Goal: Task Accomplishment & Management: Manage account settings

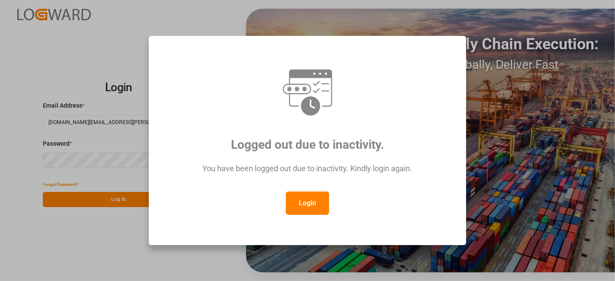
click at [310, 210] on button "Login" at bounding box center [307, 202] width 43 height 23
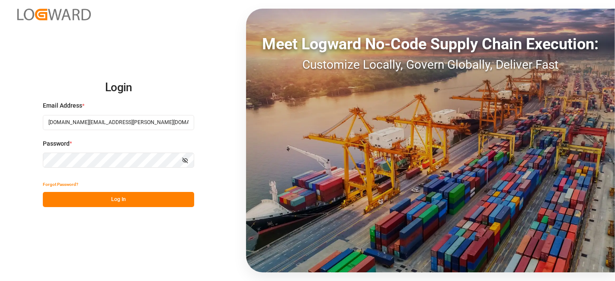
click at [146, 200] on button "Log In" at bounding box center [118, 199] width 151 height 15
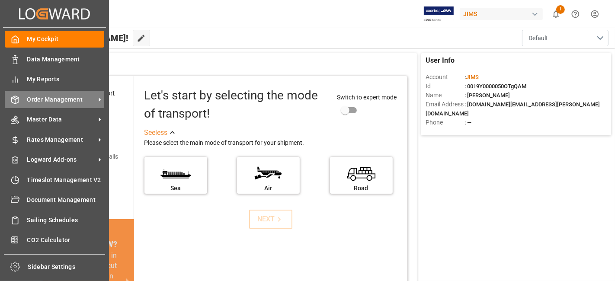
click at [71, 98] on span "Order Management" at bounding box center [61, 99] width 68 height 9
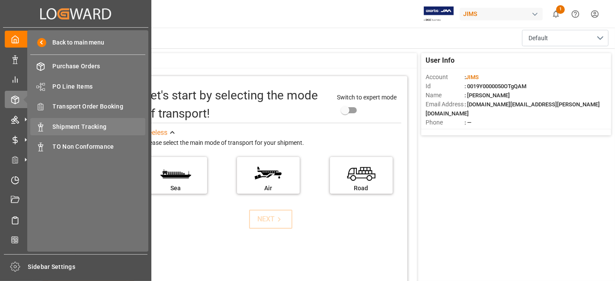
click at [103, 127] on span "Shipment Tracking" at bounding box center [99, 126] width 93 height 9
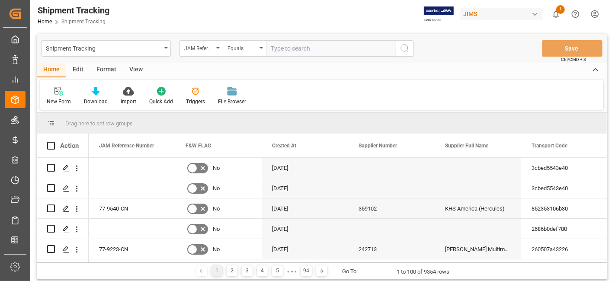
click at [280, 48] on input "text" at bounding box center [331, 48] width 130 height 16
type input "77-10008-CN"
click at [403, 51] on icon "search button" at bounding box center [404, 48] width 10 height 10
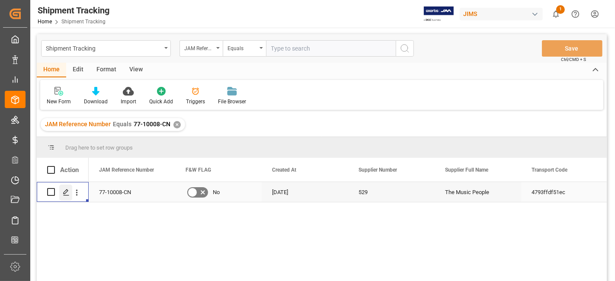
click at [66, 195] on line "Press SPACE to select this row." at bounding box center [66, 195] width 5 height 0
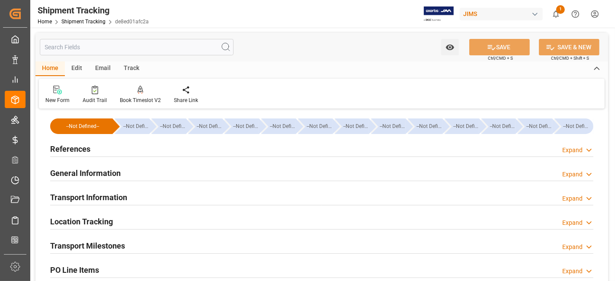
click at [89, 151] on h2 "References" at bounding box center [70, 149] width 40 height 12
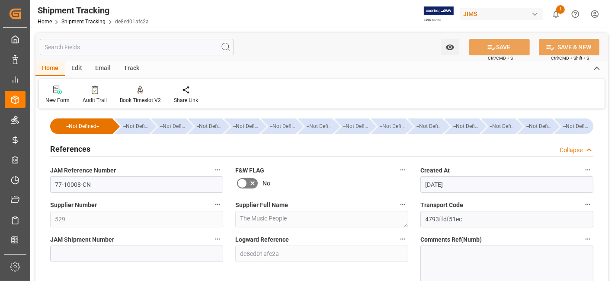
scroll to position [48, 0]
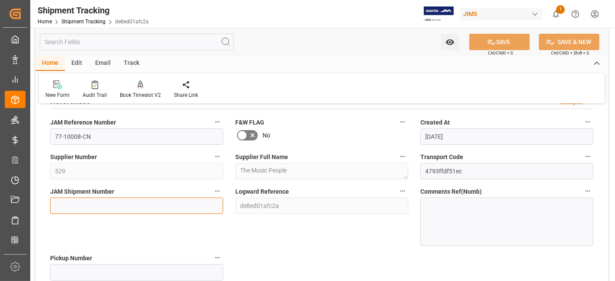
click at [99, 206] on input at bounding box center [136, 206] width 173 height 16
paste input "72612"
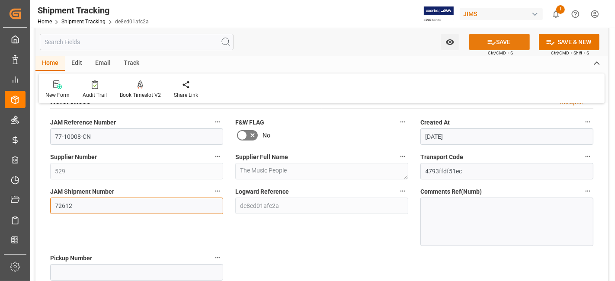
type input "72612"
click at [493, 42] on icon at bounding box center [492, 42] width 8 height 5
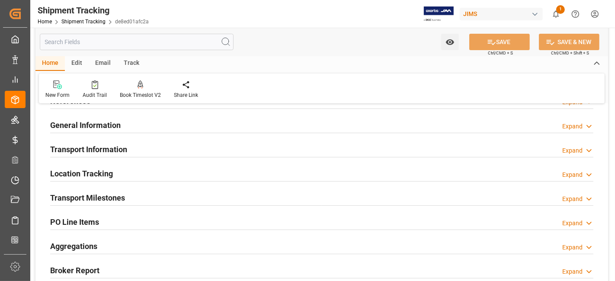
drag, startPoint x: 115, startPoint y: 193, endPoint x: 129, endPoint y: 203, distance: 17.0
click at [115, 193] on h2 "Transport Milestones" at bounding box center [87, 198] width 75 height 12
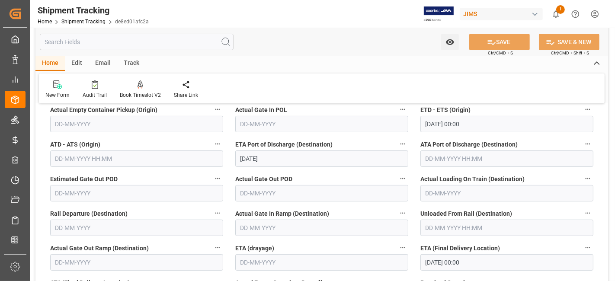
scroll to position [240, 0]
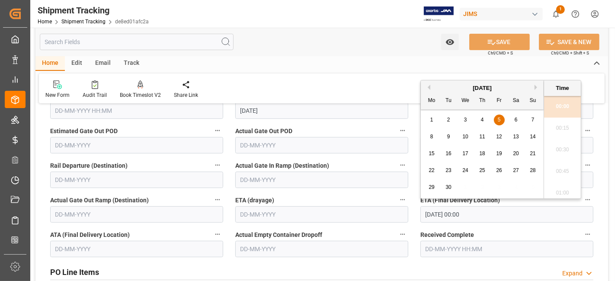
click at [489, 215] on input "05-09-2025 00:00" at bounding box center [506, 214] width 173 height 16
click at [429, 172] on span "22" at bounding box center [431, 170] width 6 height 6
type input "22-09-2025 00:00"
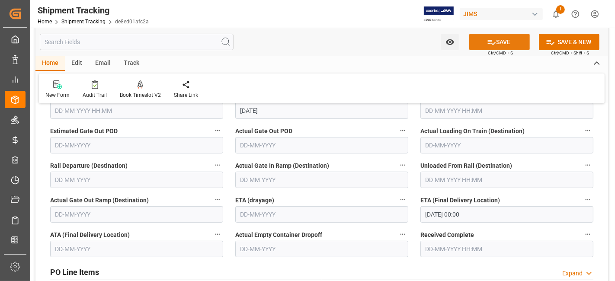
click at [492, 38] on icon at bounding box center [491, 42] width 9 height 9
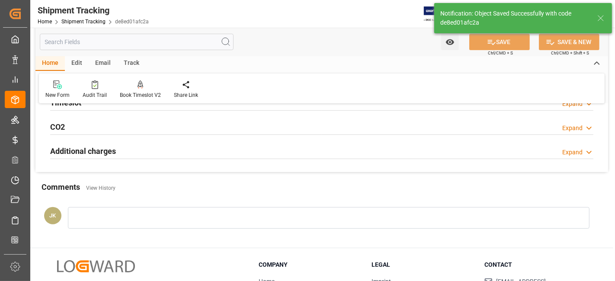
scroll to position [0, 0]
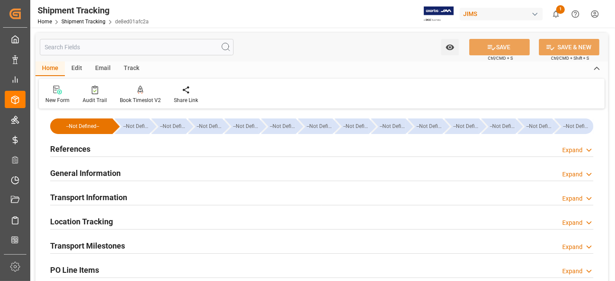
click at [129, 246] on div "Transport Milestones Expand" at bounding box center [321, 245] width 543 height 16
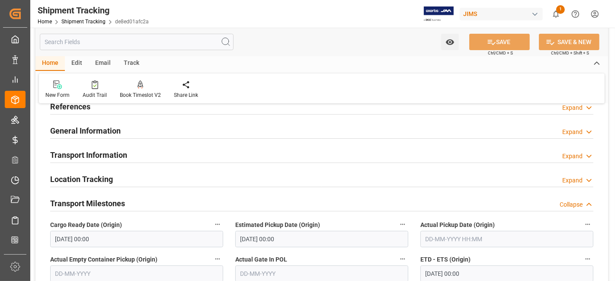
scroll to position [96, 0]
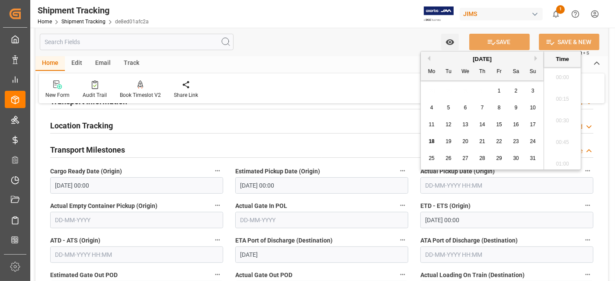
click at [474, 186] on input "text" at bounding box center [506, 185] width 173 height 16
click at [458, 115] on div "4 5 6 7 8 9 10" at bounding box center [482, 107] width 118 height 17
click at [450, 184] on input "text" at bounding box center [506, 185] width 173 height 16
click at [456, 130] on div "11 12 13 14 15 16 17" at bounding box center [482, 124] width 118 height 17
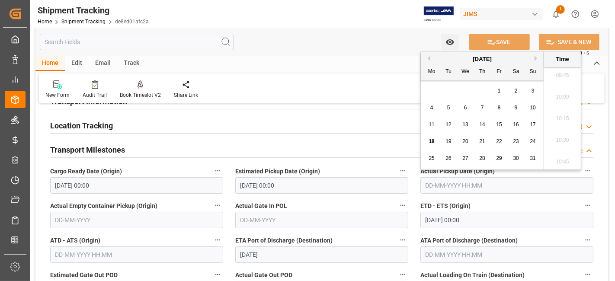
click at [497, 109] on span "8" at bounding box center [498, 108] width 3 height 6
type input "08-08-2025 00:00"
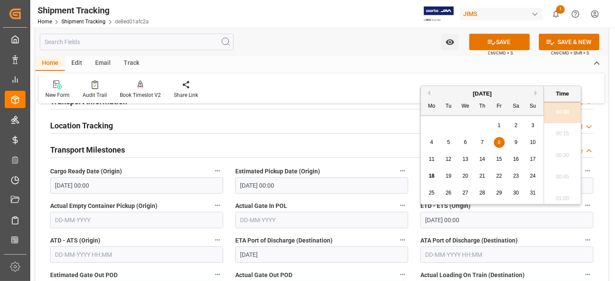
click at [450, 221] on input "08-08-2025 00:00" at bounding box center [506, 220] width 173 height 16
click at [498, 163] on div "15" at bounding box center [499, 159] width 11 height 10
type input "[DATE] 00:00"
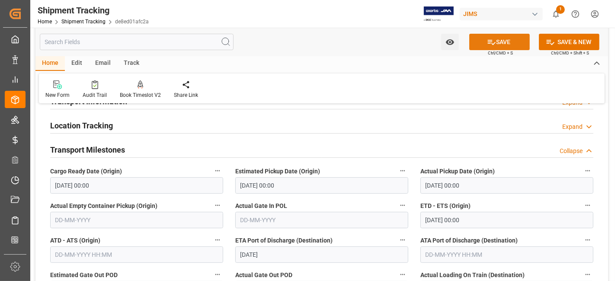
click at [493, 42] on icon at bounding box center [492, 42] width 8 height 5
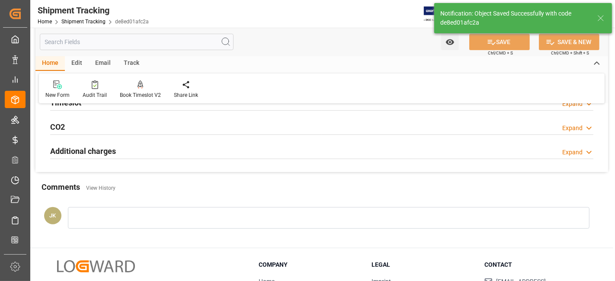
scroll to position [0, 0]
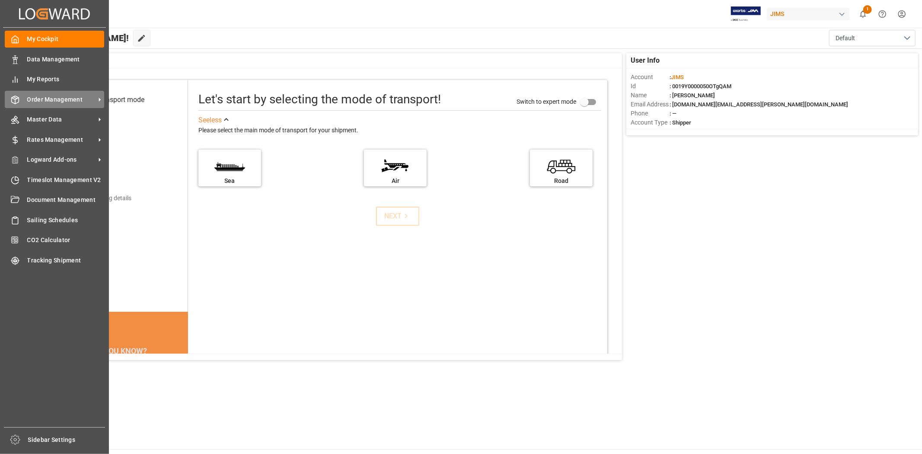
click at [48, 96] on span "Order Management" at bounding box center [61, 99] width 68 height 9
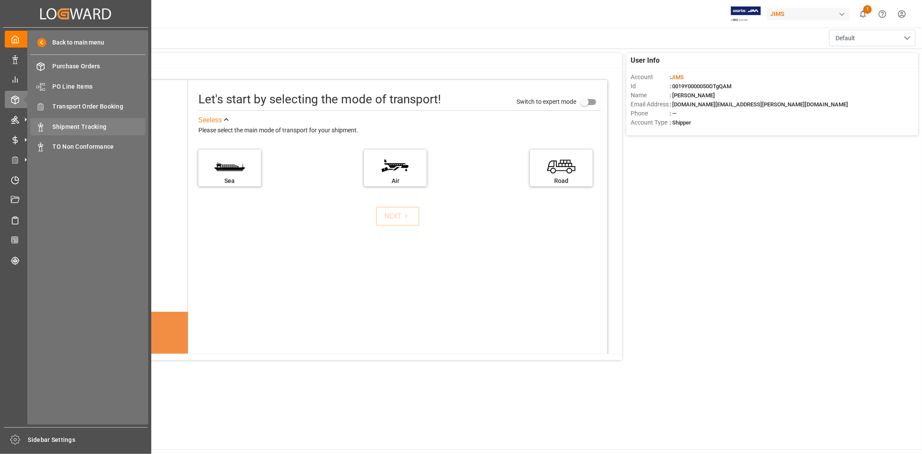
click at [76, 127] on span "Shipment Tracking" at bounding box center [99, 126] width 93 height 9
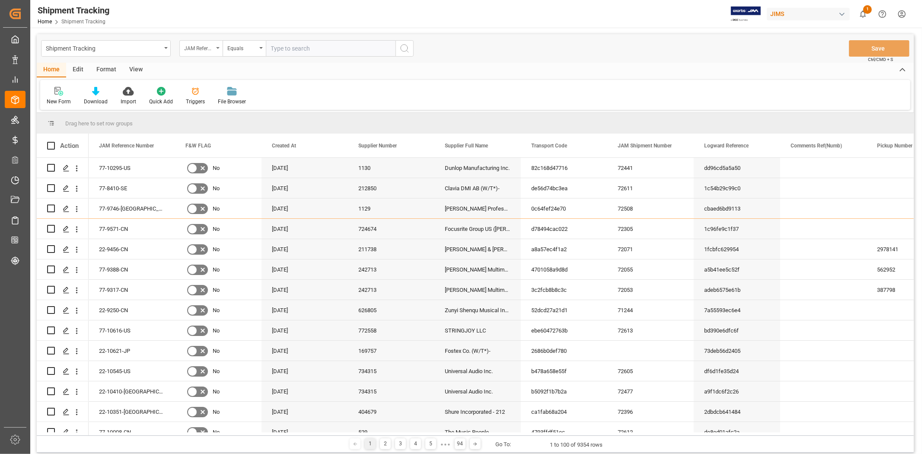
click at [211, 52] on div "JAM Reference Number" at bounding box center [198, 47] width 29 height 10
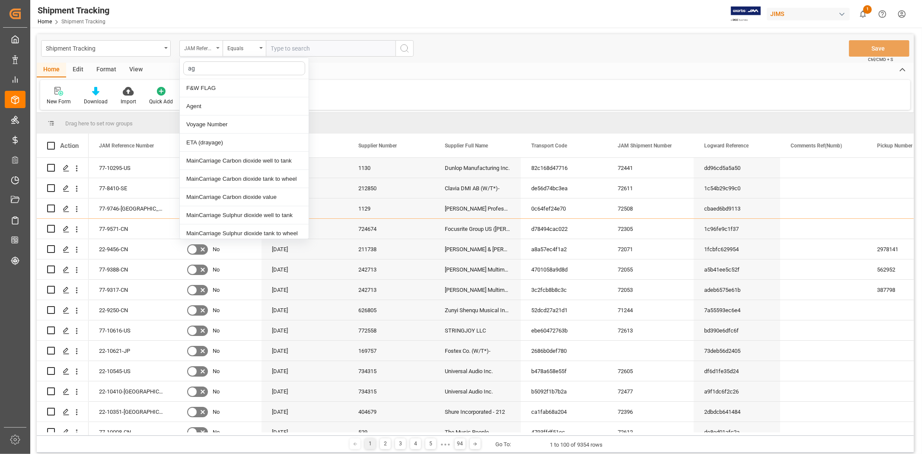
type input "age"
click at [203, 88] on div "Agent" at bounding box center [244, 88] width 129 height 18
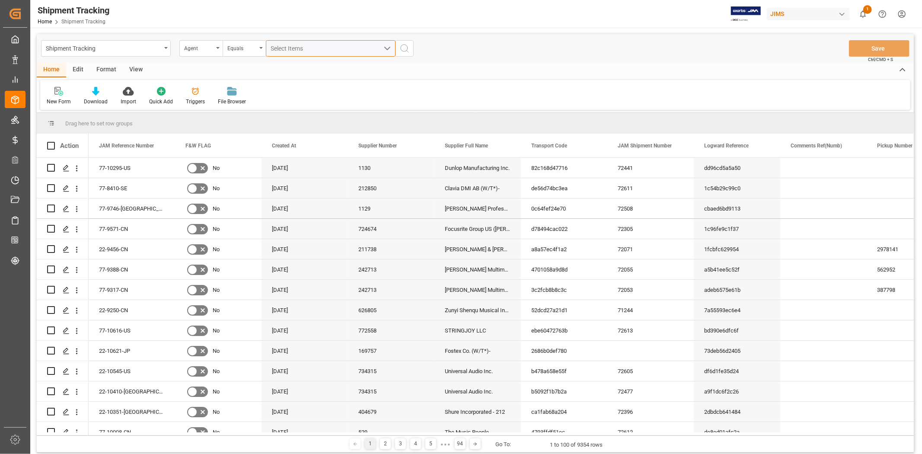
click at [287, 49] on span "Select Items" at bounding box center [289, 48] width 37 height 7
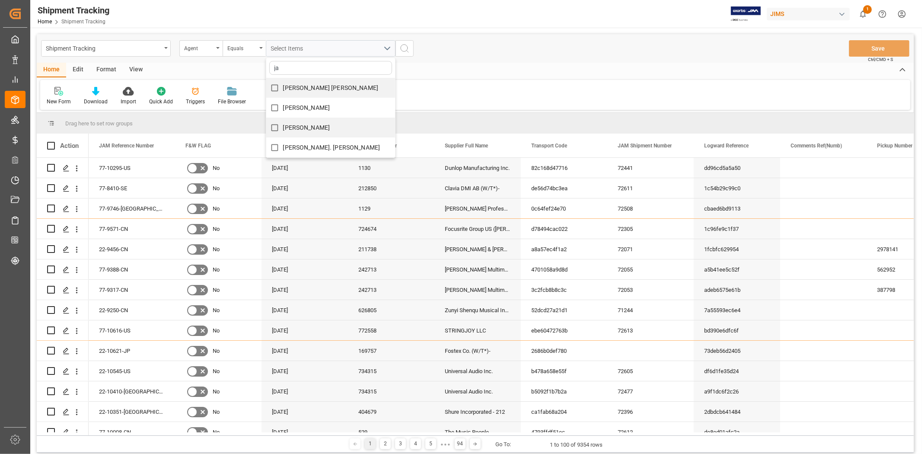
type input "ja"
click at [290, 124] on span "[PERSON_NAME]" at bounding box center [306, 127] width 47 height 7
click at [283, 124] on input "[PERSON_NAME]" at bounding box center [274, 127] width 17 height 17
checkbox input "true"
click at [399, 50] on div "JangGyu Kim ja Amitkumar Shanubhai Prajapati Jacques Denis JangGyu Kim Lynne St…" at bounding box center [330, 48] width 143 height 16
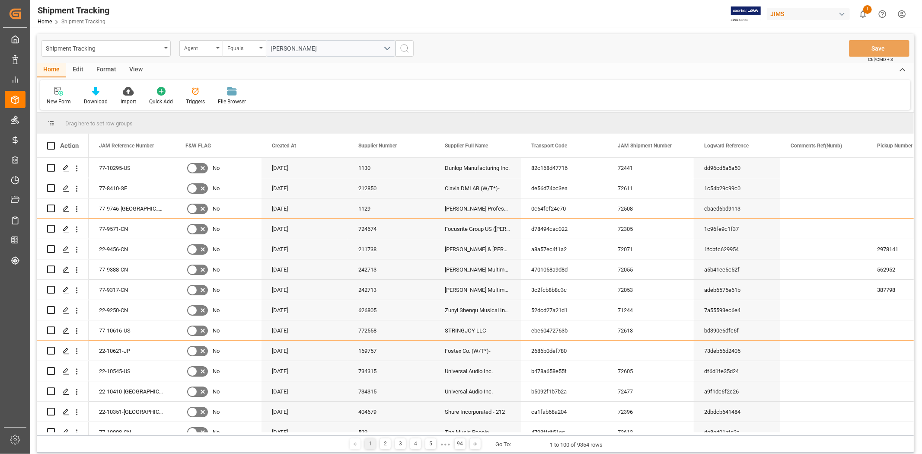
click at [141, 67] on div "View" at bounding box center [136, 70] width 26 height 15
click at [53, 88] on icon at bounding box center [55, 91] width 9 height 9
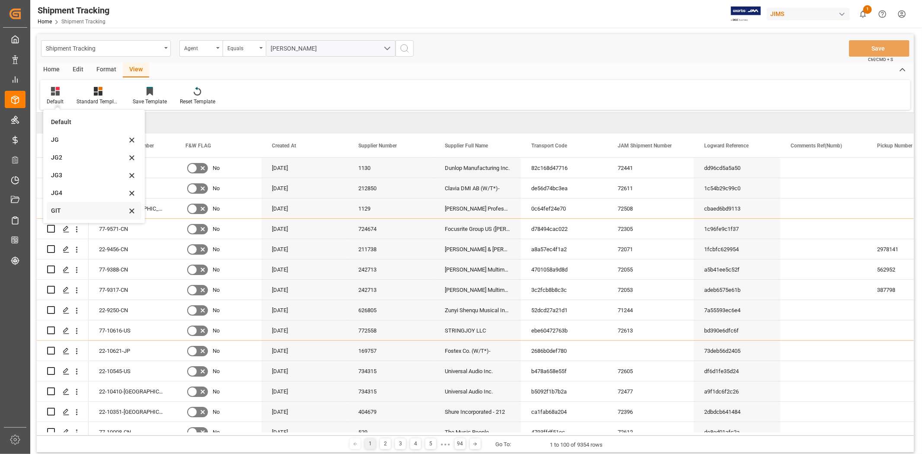
click at [76, 210] on div "GIT" at bounding box center [89, 210] width 76 height 9
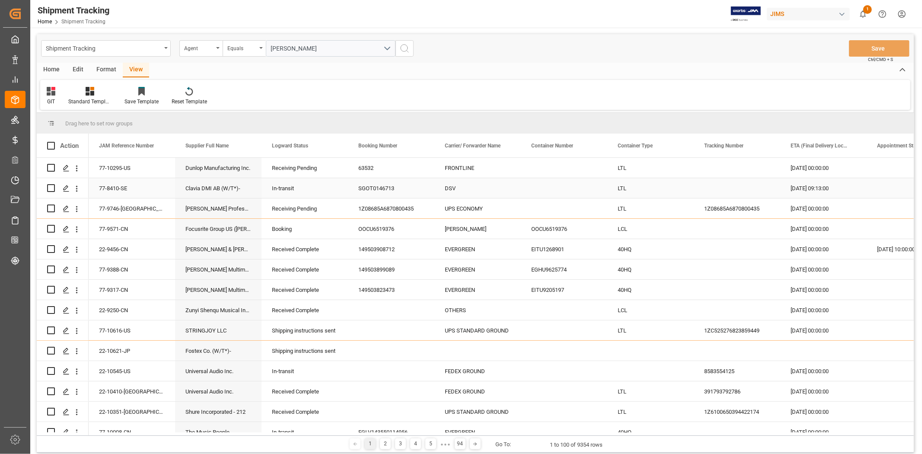
click at [217, 193] on div "Clavia DMI AB (W/T*)-" at bounding box center [218, 188] width 86 height 20
click at [213, 194] on div "Clavia DMI AB (W/T*)-" at bounding box center [218, 188] width 86 height 20
click at [127, 185] on div "77-8410-SE" at bounding box center [132, 188] width 86 height 20
click at [122, 188] on div "77-8410-SE" at bounding box center [132, 188] width 86 height 20
click at [74, 190] on icon "open menu" at bounding box center [76, 188] width 9 height 9
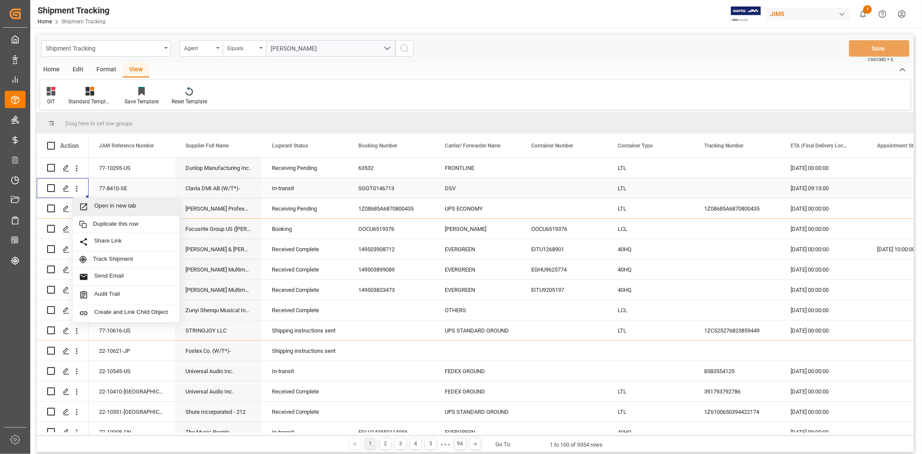
drag, startPoint x: 102, startPoint y: 205, endPoint x: 126, endPoint y: 188, distance: 29.5
click at [103, 205] on span "Open in new tab" at bounding box center [133, 206] width 79 height 9
click at [224, 207] on div "[PERSON_NAME] Professional, Inc." at bounding box center [218, 208] width 86 height 20
click at [400, 48] on div "[PERSON_NAME]" at bounding box center [330, 48] width 143 height 16
click at [402, 48] on icon "search button" at bounding box center [404, 48] width 10 height 10
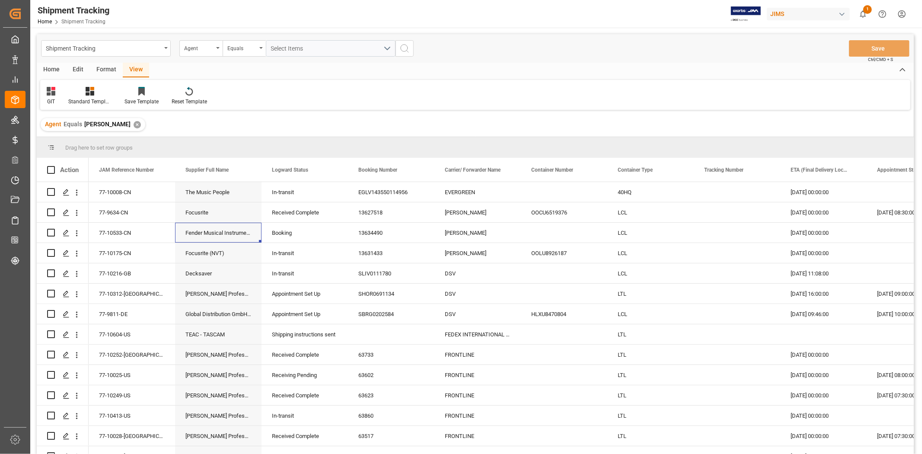
click at [38, 96] on main "Shipment Tracking Agent Equals Select Items Save Ctrl/CMD + S Home Edit Format …" at bounding box center [475, 255] width 890 height 443
click at [50, 97] on div "GIT" at bounding box center [51, 95] width 22 height 19
click at [64, 211] on div "GIT" at bounding box center [88, 210] width 76 height 9
click at [297, 195] on div "In-transit" at bounding box center [305, 192] width 66 height 20
click at [202, 296] on div "Martin Professional Inc." at bounding box center [218, 294] width 86 height 20
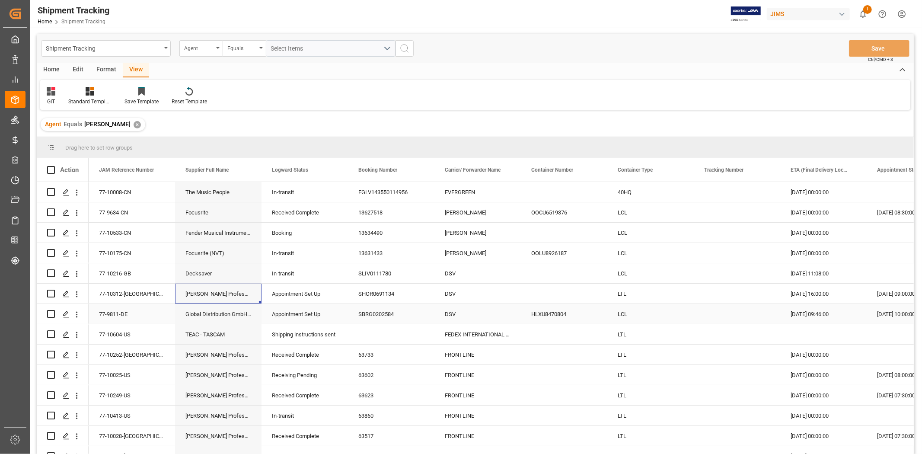
click at [206, 320] on div "Global Distribution GmbH (Reloop)(W/T*)-" at bounding box center [218, 314] width 86 height 20
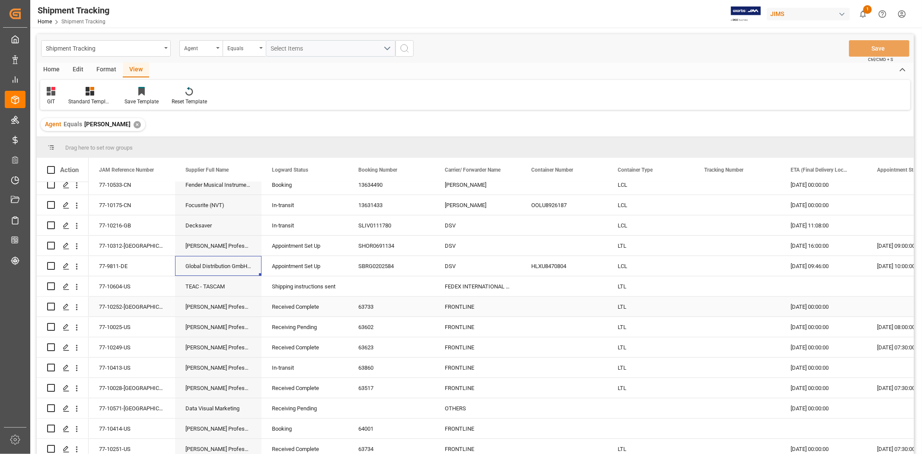
scroll to position [96, 0]
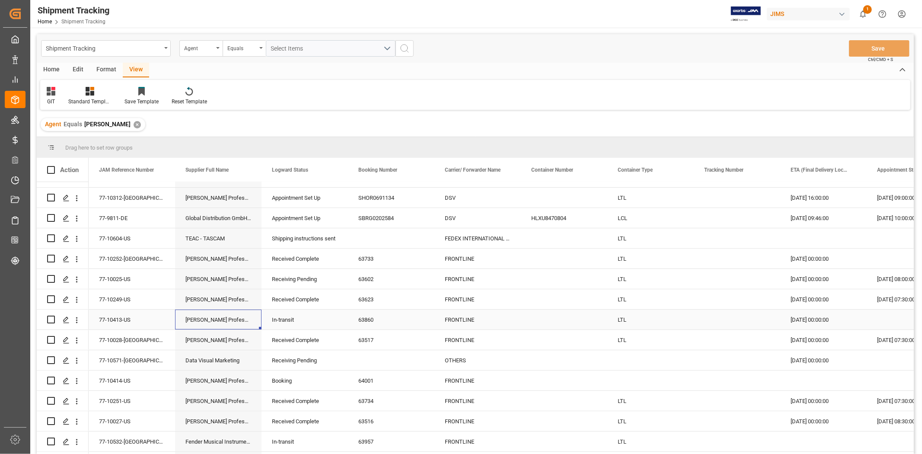
click at [206, 325] on div "[PERSON_NAME] Professional, Inc." at bounding box center [218, 319] width 86 height 20
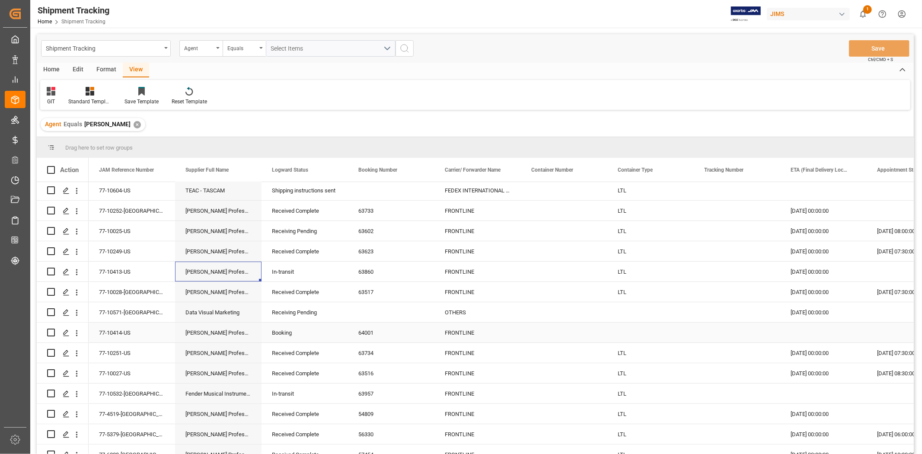
scroll to position [192, 0]
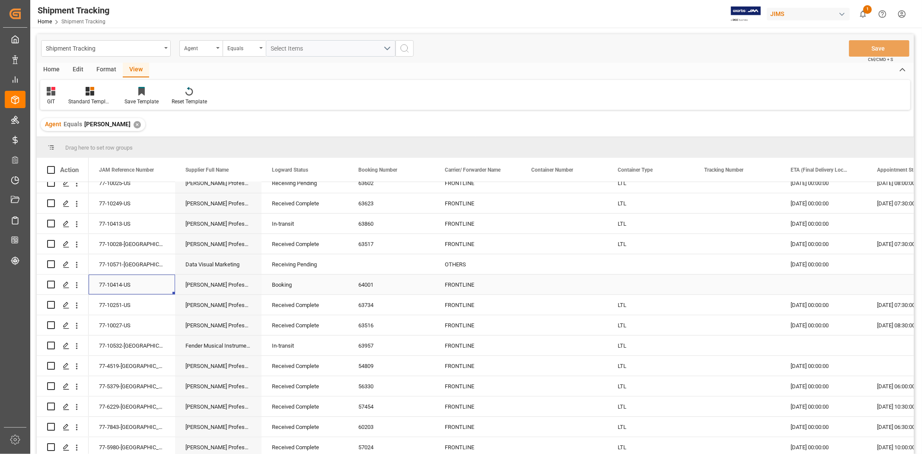
click at [124, 282] on div "77-10414-US" at bounding box center [132, 284] width 86 height 20
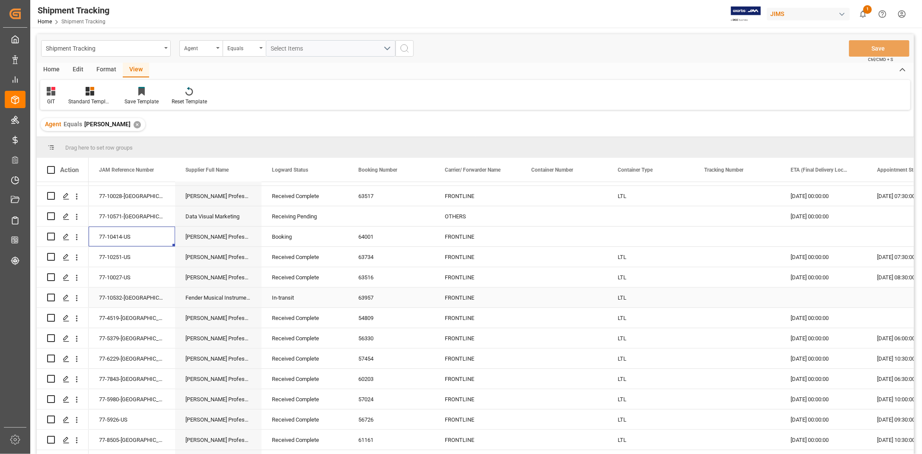
click at [137, 296] on div "77-10532-[GEOGRAPHIC_DATA]" at bounding box center [132, 297] width 86 height 20
click at [74, 297] on icon "open menu" at bounding box center [76, 297] width 9 height 9
click at [99, 312] on span "Open in new tab" at bounding box center [133, 316] width 79 height 9
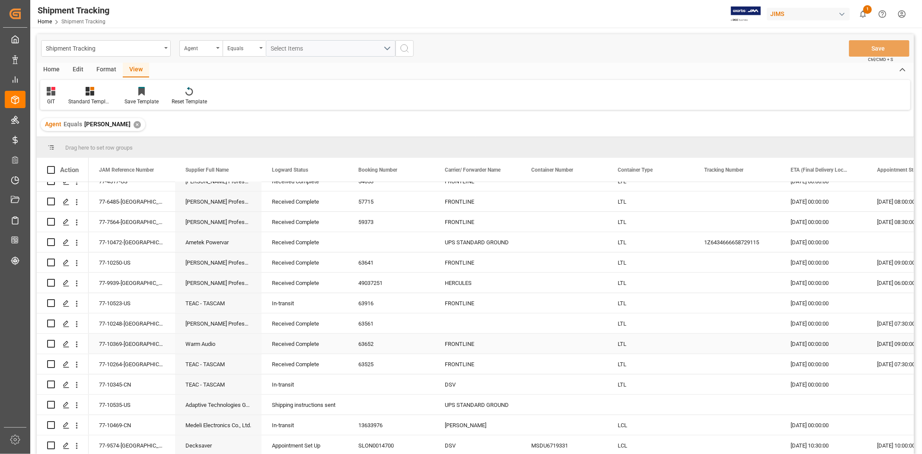
scroll to position [576, 0]
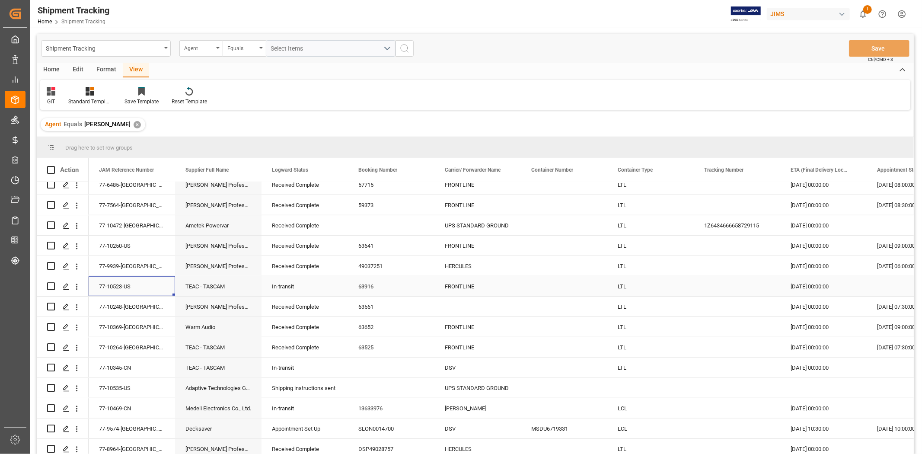
click at [128, 284] on div "77-10523-US" at bounding box center [132, 286] width 86 height 20
click at [188, 308] on div "[PERSON_NAME] Professional, Inc." at bounding box center [218, 307] width 86 height 20
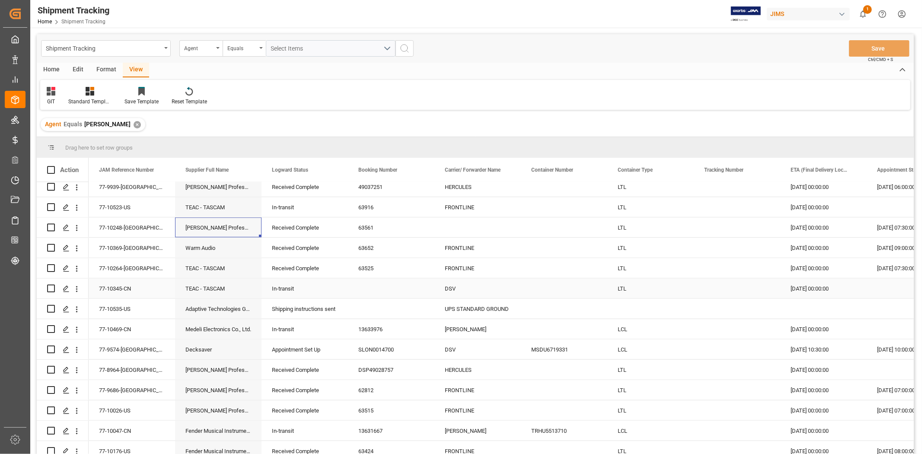
scroll to position [672, 0]
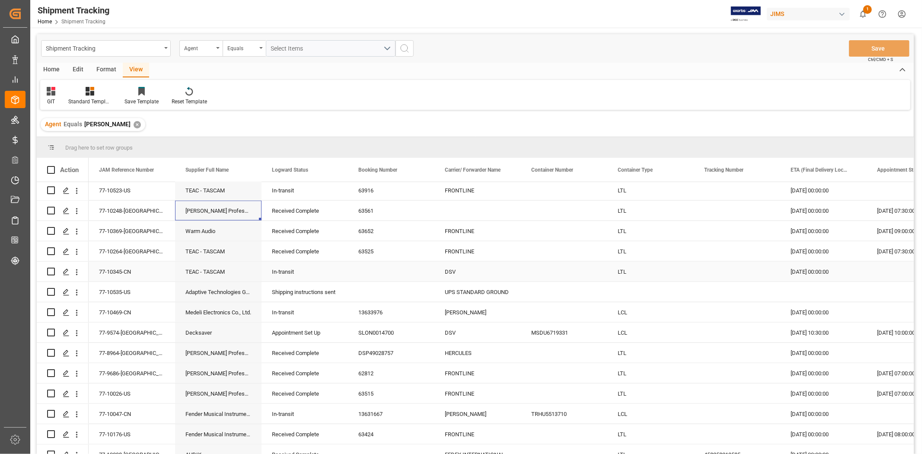
click at [191, 274] on div "TEAC - TASCAM" at bounding box center [218, 272] width 86 height 20
click at [221, 316] on div "Medeli Electronics Co., Ltd." at bounding box center [218, 312] width 86 height 20
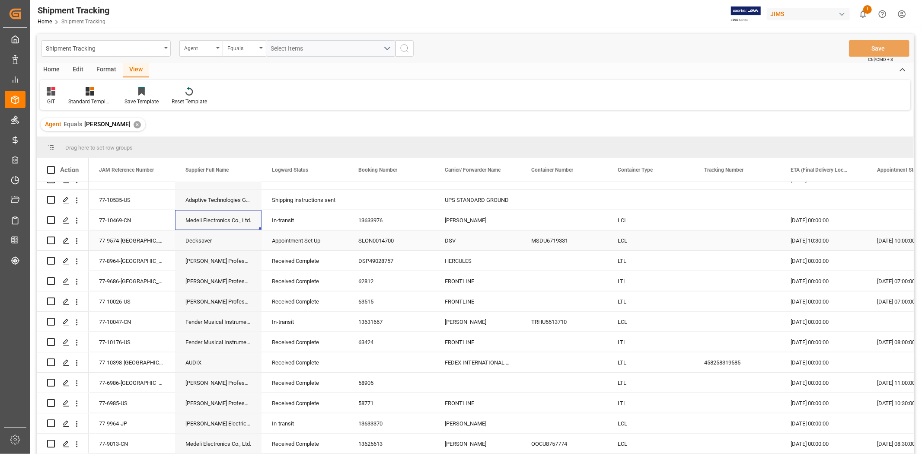
scroll to position [768, 0]
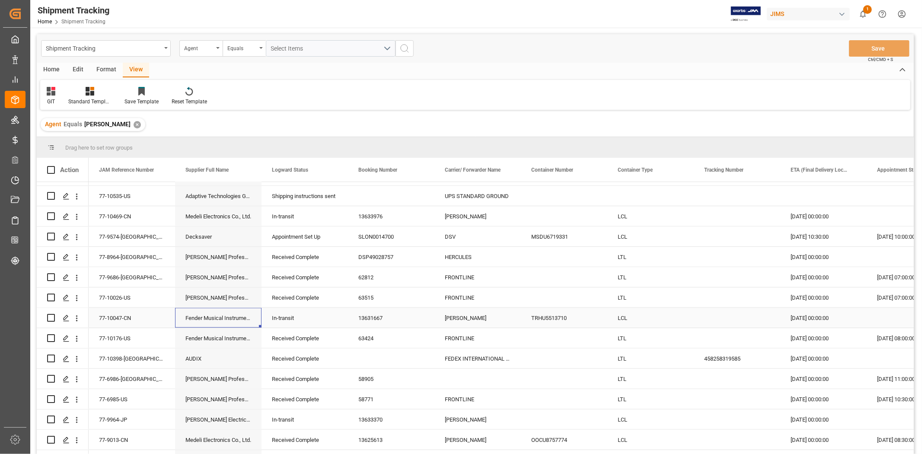
click at [223, 320] on div "Fender Musical Instruments - HONG KONG" at bounding box center [218, 318] width 86 height 20
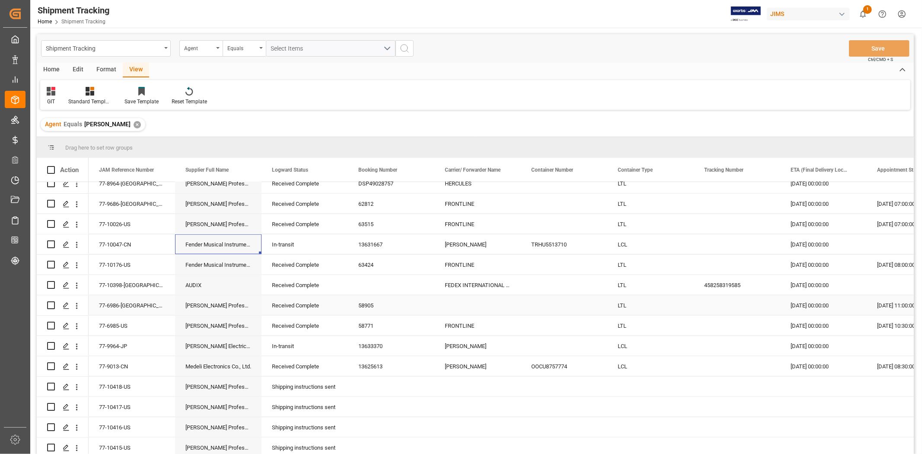
scroll to position [864, 0]
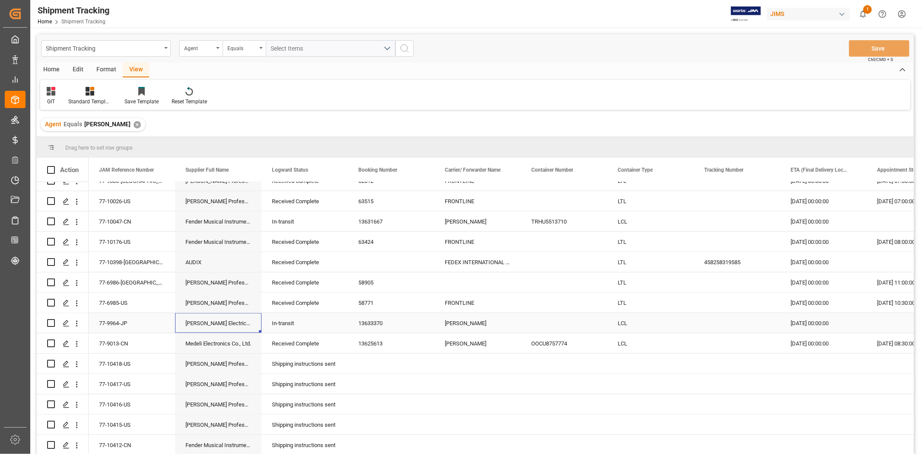
click at [223, 323] on div "Foster Electric Co., Ltd." at bounding box center [218, 323] width 86 height 20
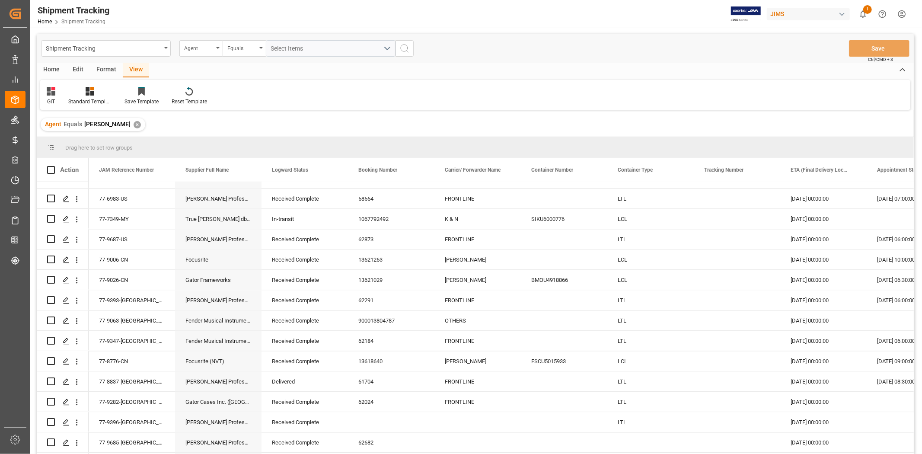
scroll to position [1681, 0]
click at [220, 225] on div "True Lee Loudspeakers dba Bassboss" at bounding box center [218, 218] width 86 height 20
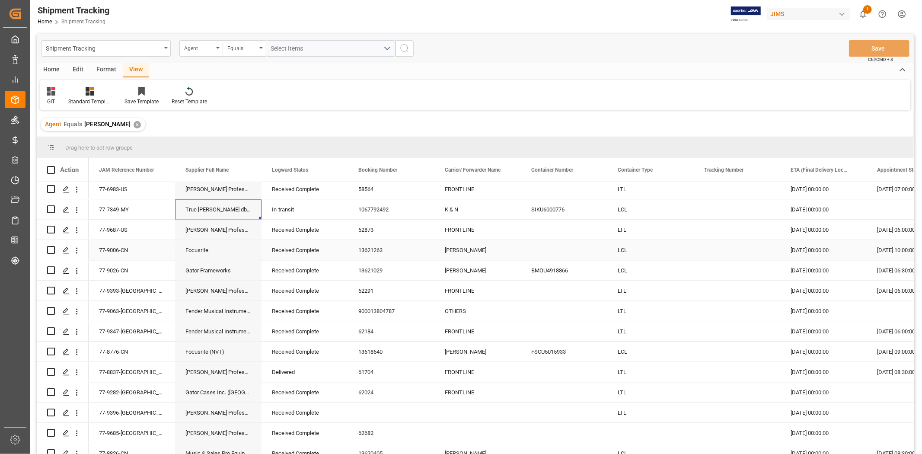
scroll to position [1616, 0]
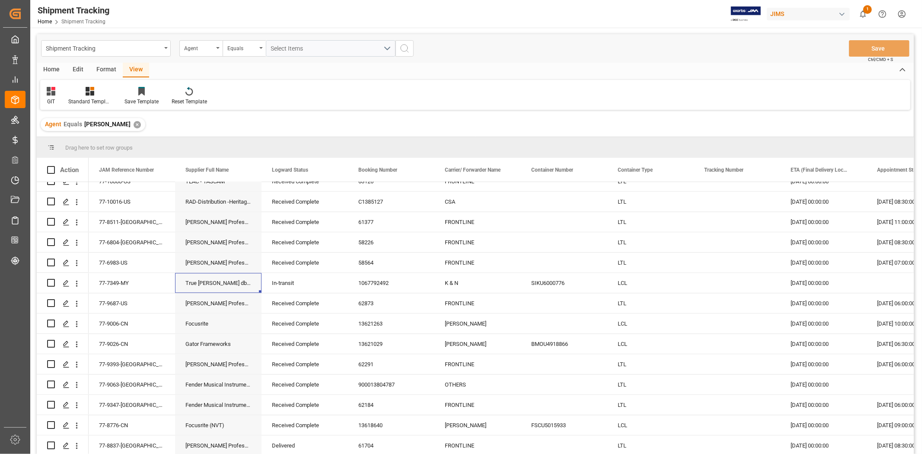
click at [798, 91] on div "GIT Standard Templates Save Template Reset Template" at bounding box center [475, 95] width 870 height 30
drag, startPoint x: 423, startPoint y: 102, endPoint x: 434, endPoint y: 102, distance: 11.7
click at [423, 102] on div "GIT Standard Templates Save Template Reset Template" at bounding box center [475, 95] width 870 height 30
click at [463, 103] on div "GIT Standard Templates Save Template Reset Template" at bounding box center [475, 95] width 870 height 30
click at [437, 100] on div "GIT Standard Templates Save Template Reset Template" at bounding box center [475, 95] width 870 height 30
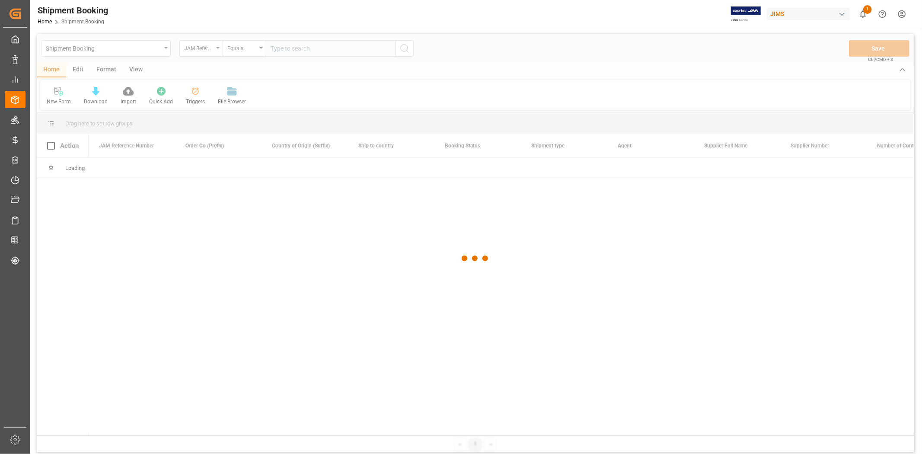
click at [287, 50] on div at bounding box center [475, 258] width 877 height 449
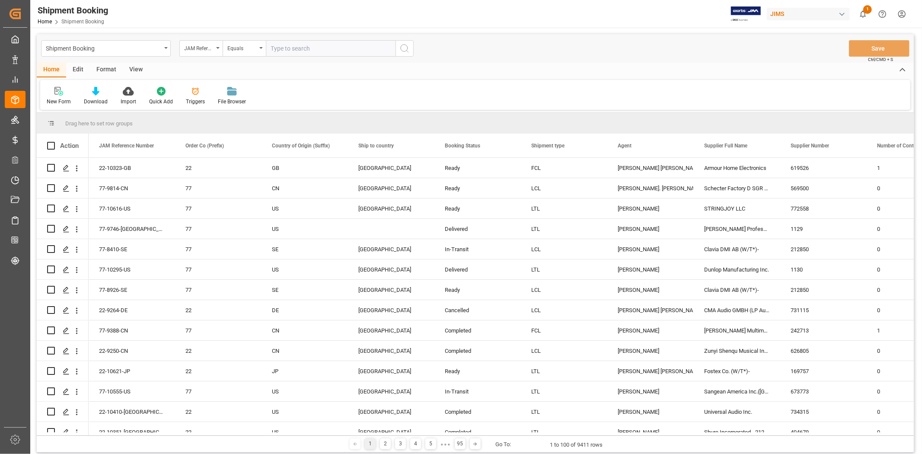
click at [287, 50] on input "text" at bounding box center [331, 48] width 130 height 16
paste input "77-8410-SE"
type input "77-8410-SE"
click at [408, 47] on icon "search button" at bounding box center [404, 48] width 10 height 10
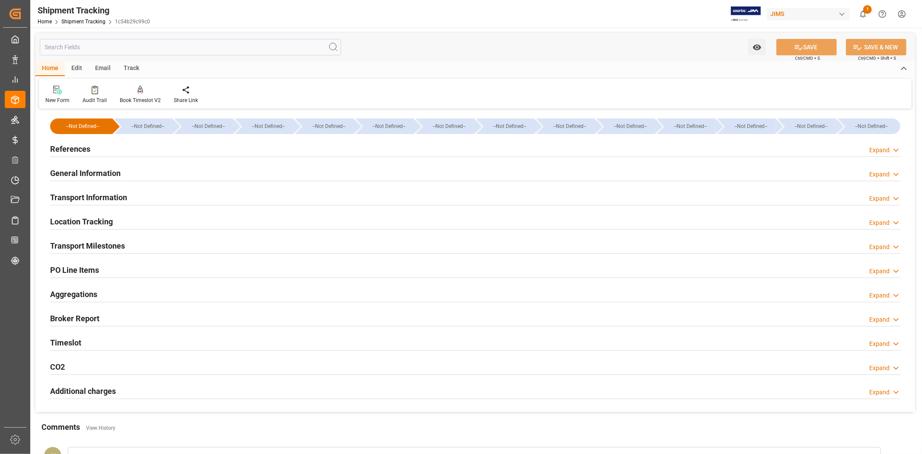
click at [296, 145] on div "References Expand" at bounding box center [475, 148] width 850 height 16
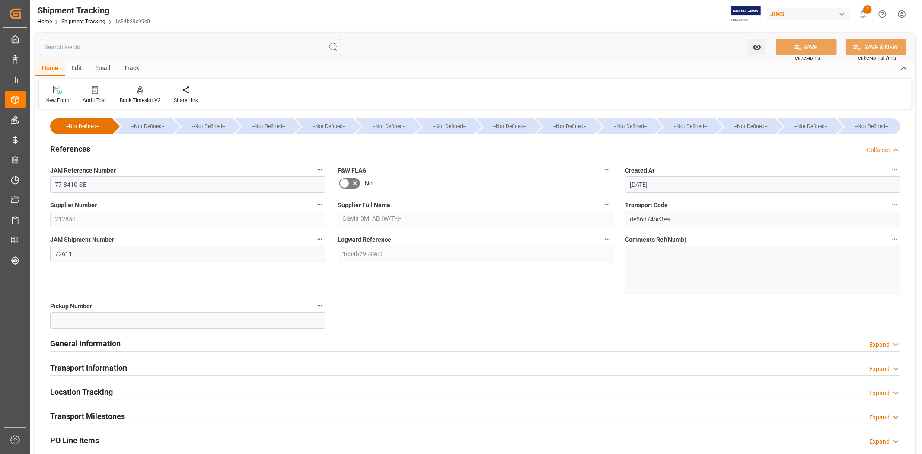
click at [295, 145] on div "References Collapse" at bounding box center [475, 148] width 850 height 16
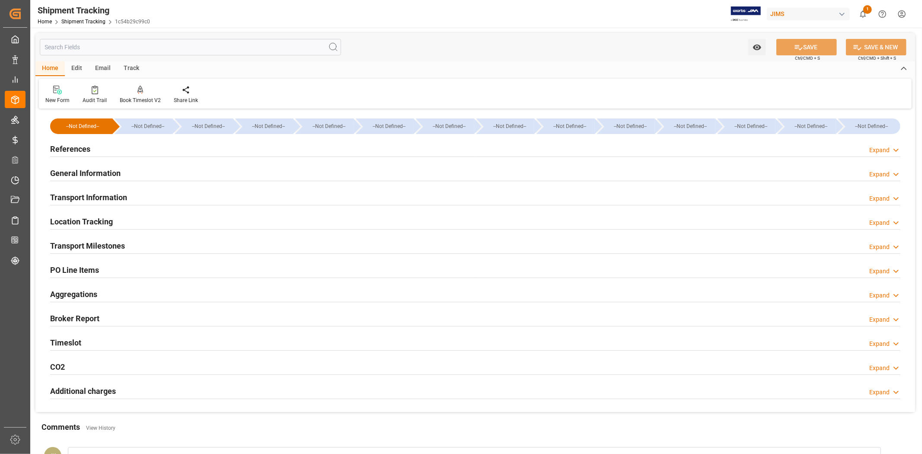
click at [288, 178] on div "General Information Expand" at bounding box center [475, 172] width 850 height 16
type input "[DATE] 00:00"
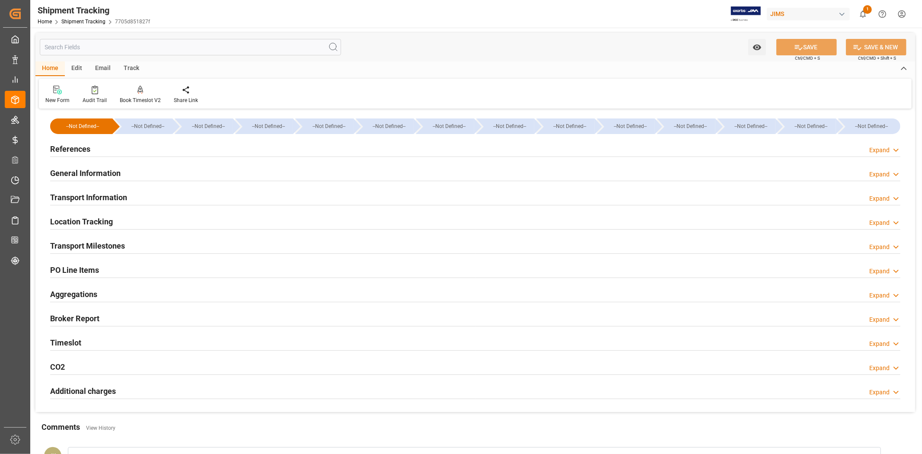
click at [166, 245] on div "Transport Milestones Expand" at bounding box center [475, 245] width 850 height 16
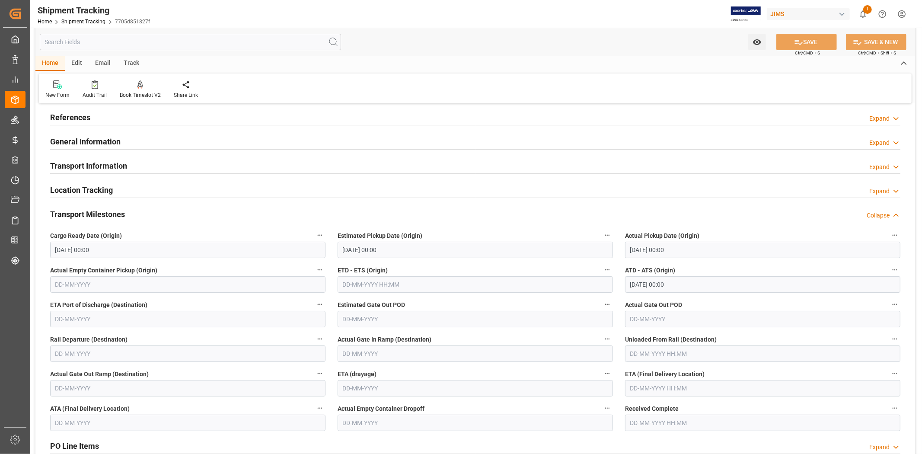
scroll to position [48, 0]
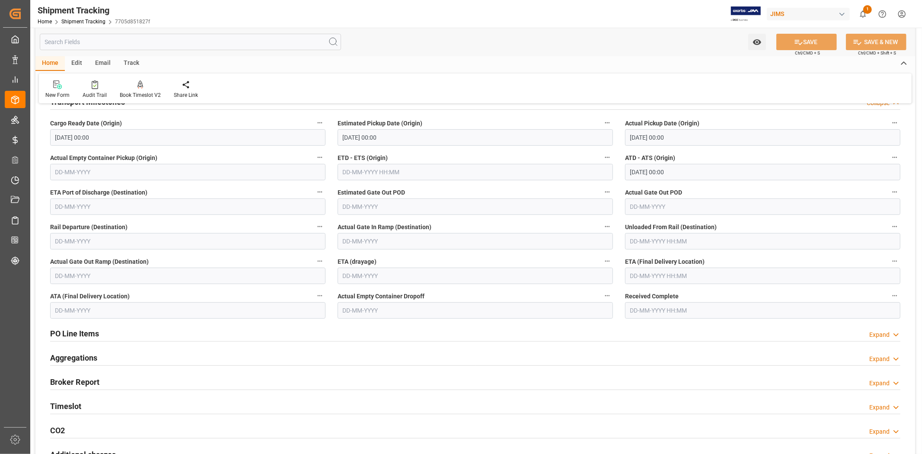
click at [175, 360] on div "Aggregations Expand" at bounding box center [475, 357] width 850 height 16
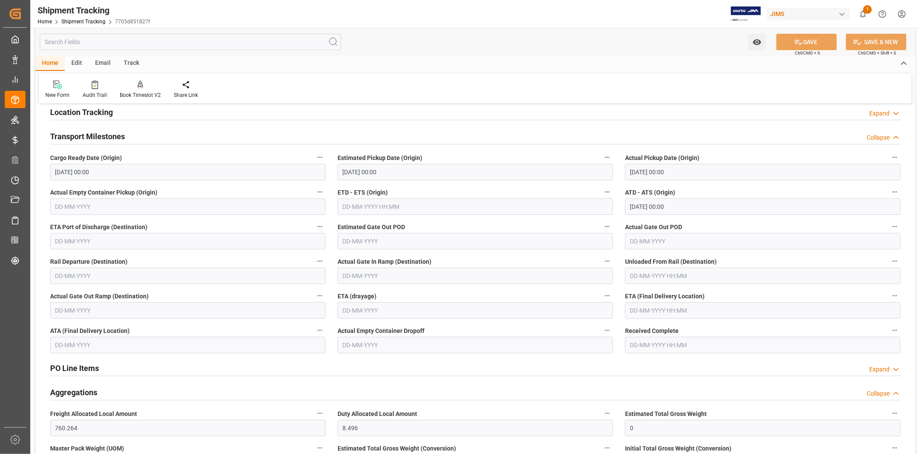
scroll to position [96, 0]
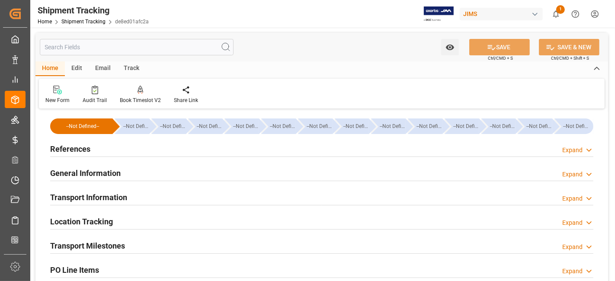
click at [82, 147] on h2 "References" at bounding box center [70, 149] width 40 height 12
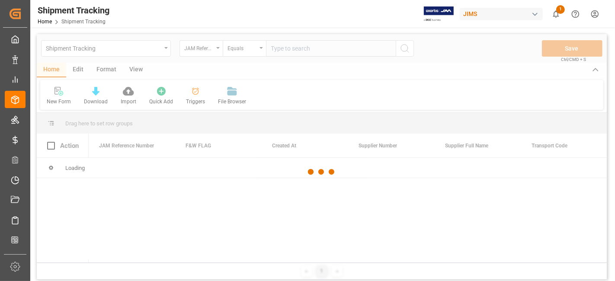
click at [284, 50] on div at bounding box center [322, 172] width 570 height 276
click at [277, 51] on div at bounding box center [322, 172] width 570 height 276
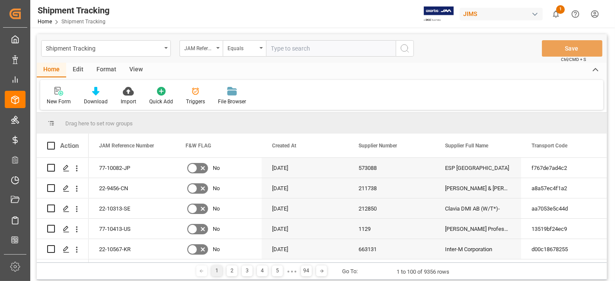
click at [275, 50] on input "text" at bounding box center [331, 48] width 130 height 16
paste input "77-10414-US"
type input "77-10414-US"
click at [400, 50] on icon "search button" at bounding box center [404, 48] width 10 height 10
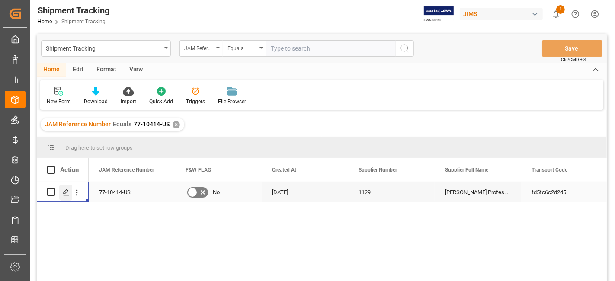
click at [67, 195] on line "Press SPACE to select this row." at bounding box center [66, 195] width 5 height 0
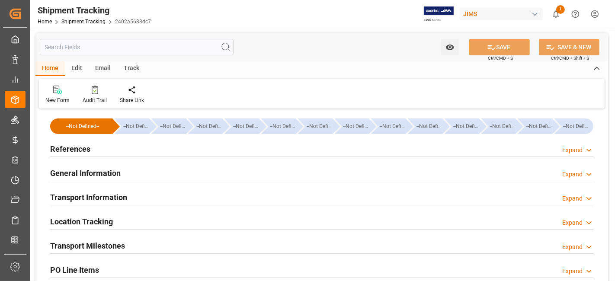
type input "[DATE] 00:00"
type input "27-08-2025 00:00"
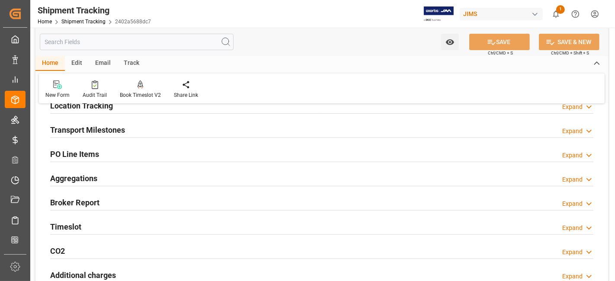
scroll to position [96, 0]
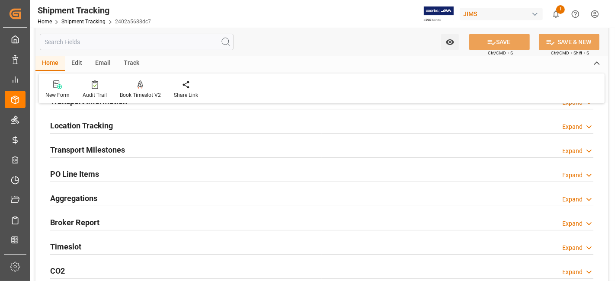
click at [132, 152] on div "Transport Milestones Expand" at bounding box center [321, 149] width 543 height 16
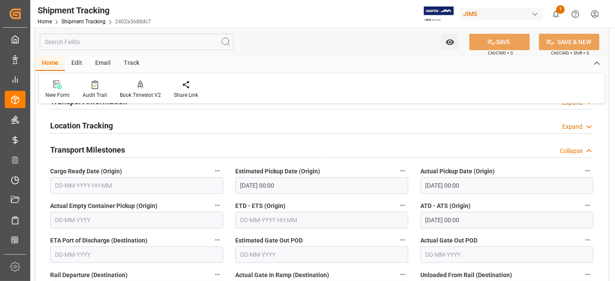
scroll to position [192, 0]
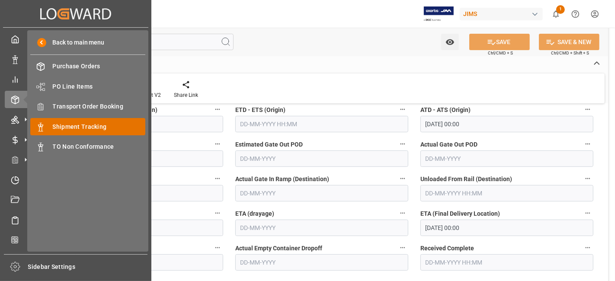
click at [96, 125] on span "Shipment Tracking" at bounding box center [99, 126] width 93 height 9
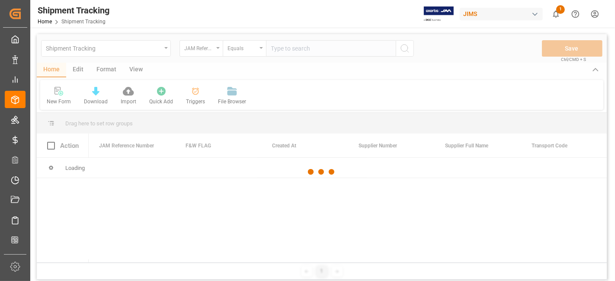
click at [296, 51] on div at bounding box center [322, 172] width 570 height 276
click at [287, 51] on div at bounding box center [322, 172] width 570 height 276
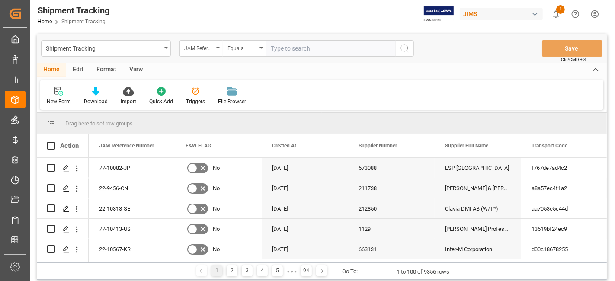
click at [283, 50] on input "text" at bounding box center [331, 48] width 130 height 16
paste input "77-10532-[GEOGRAPHIC_DATA]"
type input "77-10532-[GEOGRAPHIC_DATA]"
click at [407, 48] on circle "search button" at bounding box center [404, 48] width 7 height 7
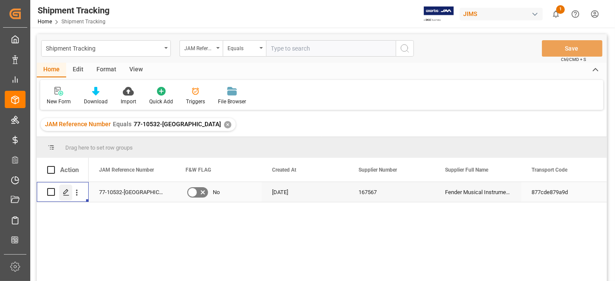
click at [61, 192] on div "Press SPACE to select this row." at bounding box center [65, 193] width 13 height 16
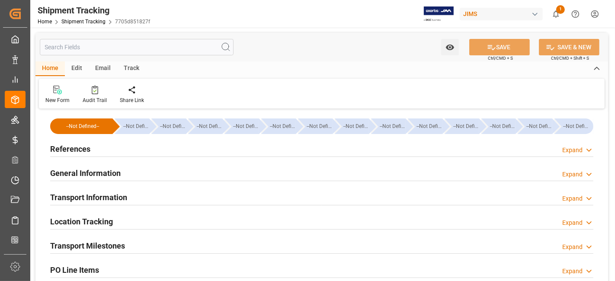
type input "14-08-2025 00:00"
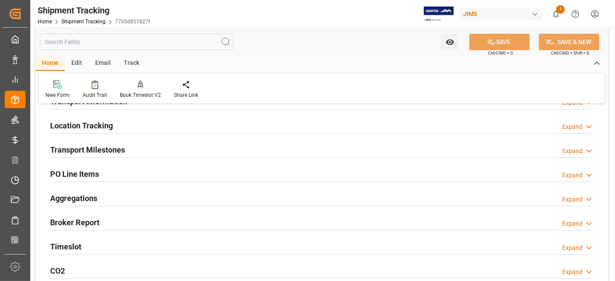
click at [132, 150] on div "Transport Milestones Expand" at bounding box center [321, 149] width 543 height 16
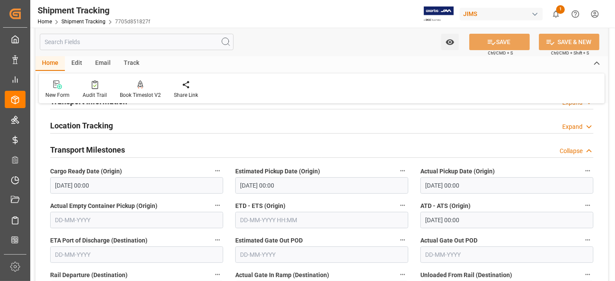
scroll to position [192, 0]
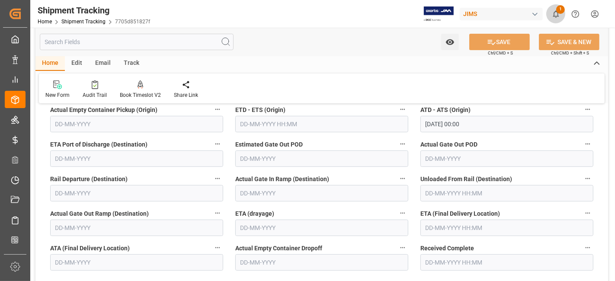
click at [554, 13] on icon "show 1 new notifications" at bounding box center [555, 14] width 9 height 9
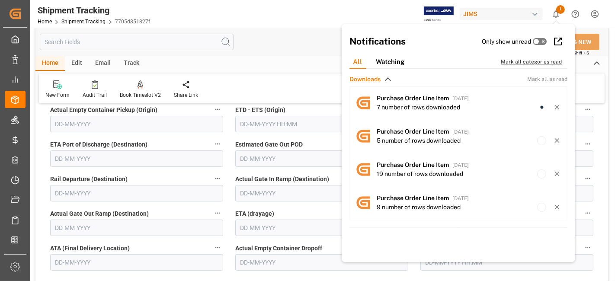
click at [524, 60] on div "Mark all categories read" at bounding box center [536, 62] width 70 height 8
click at [290, 35] on div "Watch Option SAVE Ctrl/CMD + S SAVE & NEW Ctrl/CMD + Shift + S" at bounding box center [321, 42] width 572 height 29
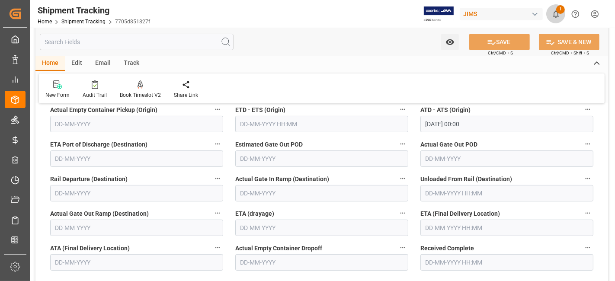
click at [558, 13] on span "1" at bounding box center [560, 9] width 9 height 9
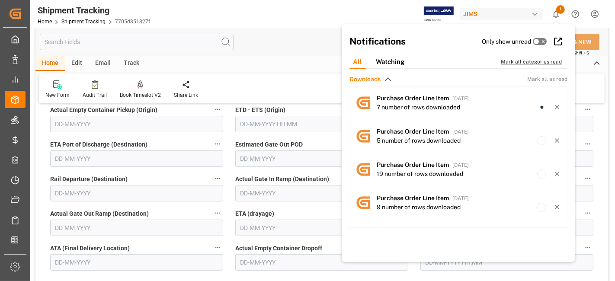
click at [524, 61] on div "Mark all categories read" at bounding box center [536, 62] width 70 height 8
click at [397, 59] on div "Watching" at bounding box center [390, 61] width 42 height 13
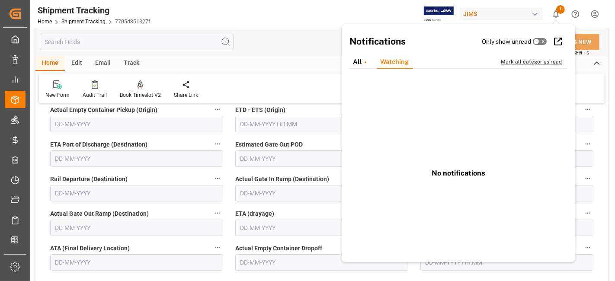
click at [522, 59] on div "Mark all categories read" at bounding box center [536, 62] width 70 height 8
click at [357, 61] on div "All" at bounding box center [357, 61] width 23 height 13
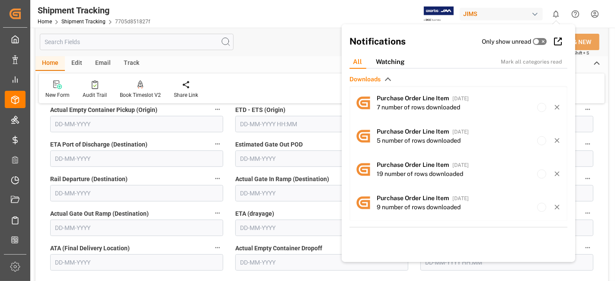
click at [262, 61] on div "Home Edit Email Track" at bounding box center [321, 63] width 572 height 15
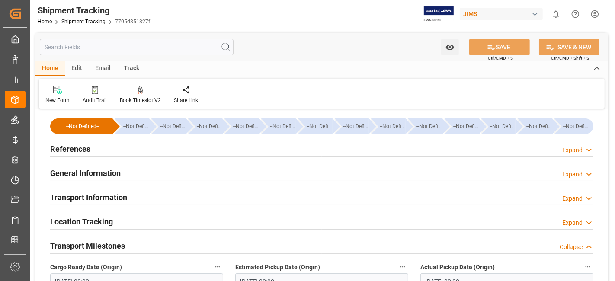
scroll to position [192, 0]
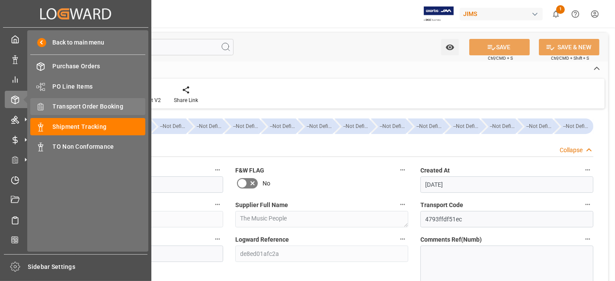
click at [102, 108] on span "Transport Order Booking" at bounding box center [99, 106] width 93 height 9
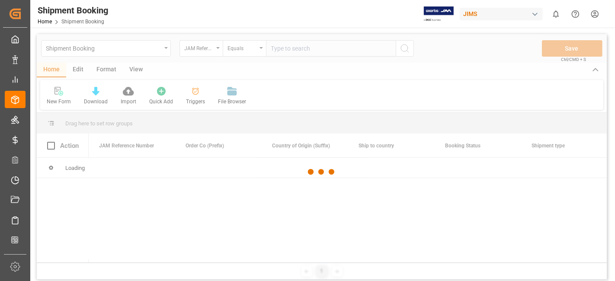
click at [289, 50] on div at bounding box center [322, 172] width 570 height 276
click at [281, 50] on div at bounding box center [322, 172] width 570 height 276
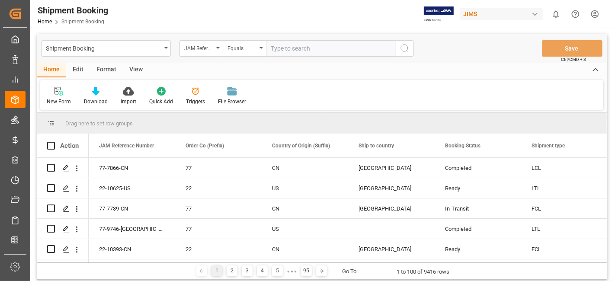
click at [281, 50] on input "text" at bounding box center [331, 48] width 130 height 16
paste input "77-10249-US"
type input "77-10249-US"
click at [401, 54] on button "search button" at bounding box center [404, 48] width 18 height 16
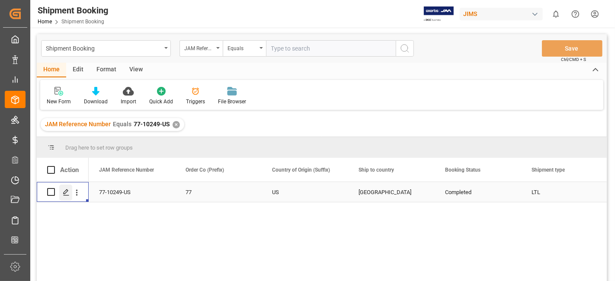
click at [68, 192] on icon "Press SPACE to select this row." at bounding box center [66, 192] width 7 height 7
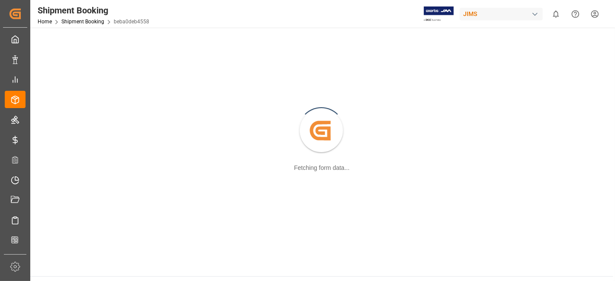
scroll to position [49, 0]
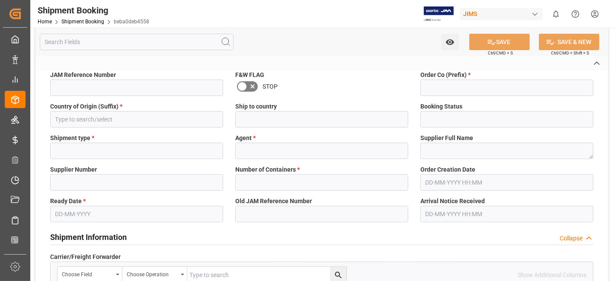
type textarea "13391-69268577-6"
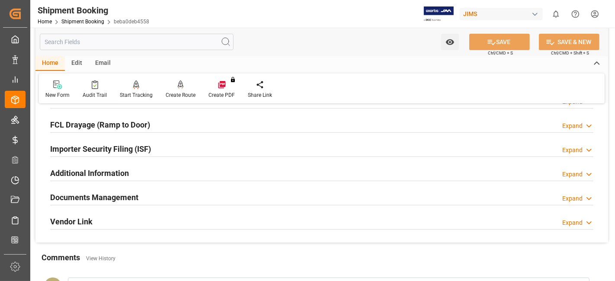
scroll to position [288, 0]
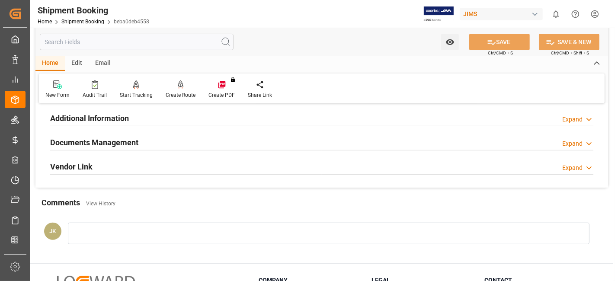
click at [100, 142] on h2 "Documents Management" at bounding box center [94, 143] width 88 height 12
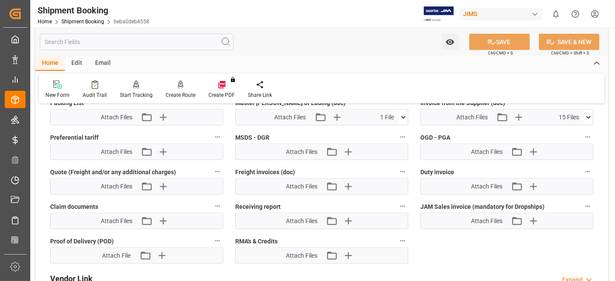
scroll to position [528, 0]
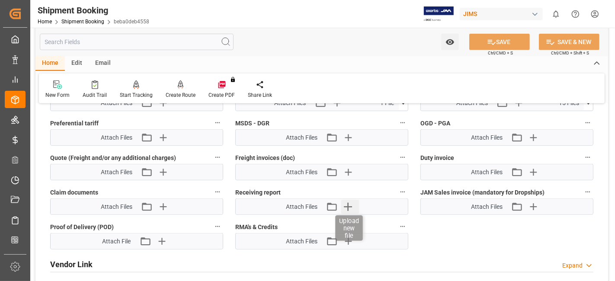
click at [345, 200] on icon "button" at bounding box center [348, 207] width 14 height 14
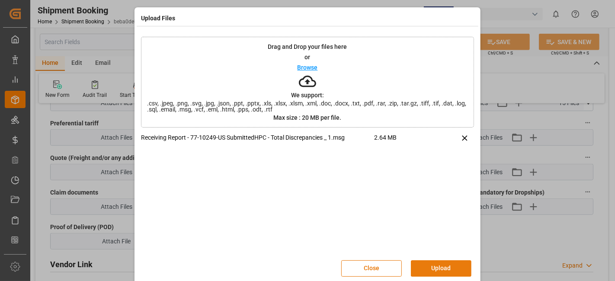
click at [428, 268] on button "Upload" at bounding box center [441, 268] width 61 height 16
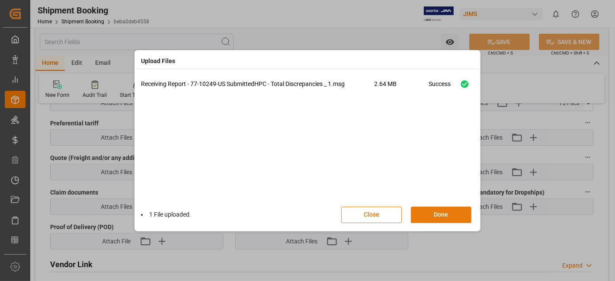
click at [434, 216] on button "Done" at bounding box center [441, 215] width 61 height 16
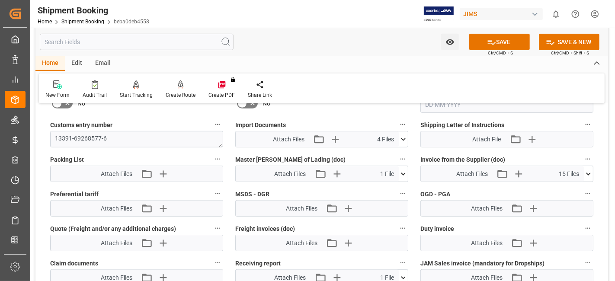
scroll to position [384, 0]
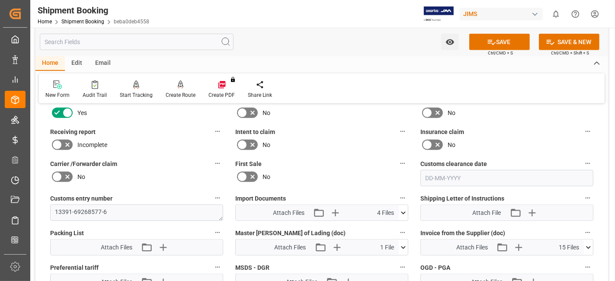
click at [66, 143] on icon at bounding box center [67, 145] width 4 height 4
click at [0, 0] on input "checkbox" at bounding box center [0, 0] width 0 height 0
click at [54, 140] on icon at bounding box center [57, 145] width 10 height 10
click at [0, 0] on input "checkbox" at bounding box center [0, 0] width 0 height 0
click at [480, 42] on button "SAVE" at bounding box center [499, 42] width 61 height 16
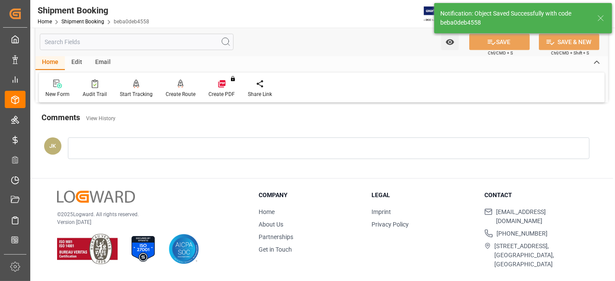
scroll to position [366, 0]
